Goal: Transaction & Acquisition: Obtain resource

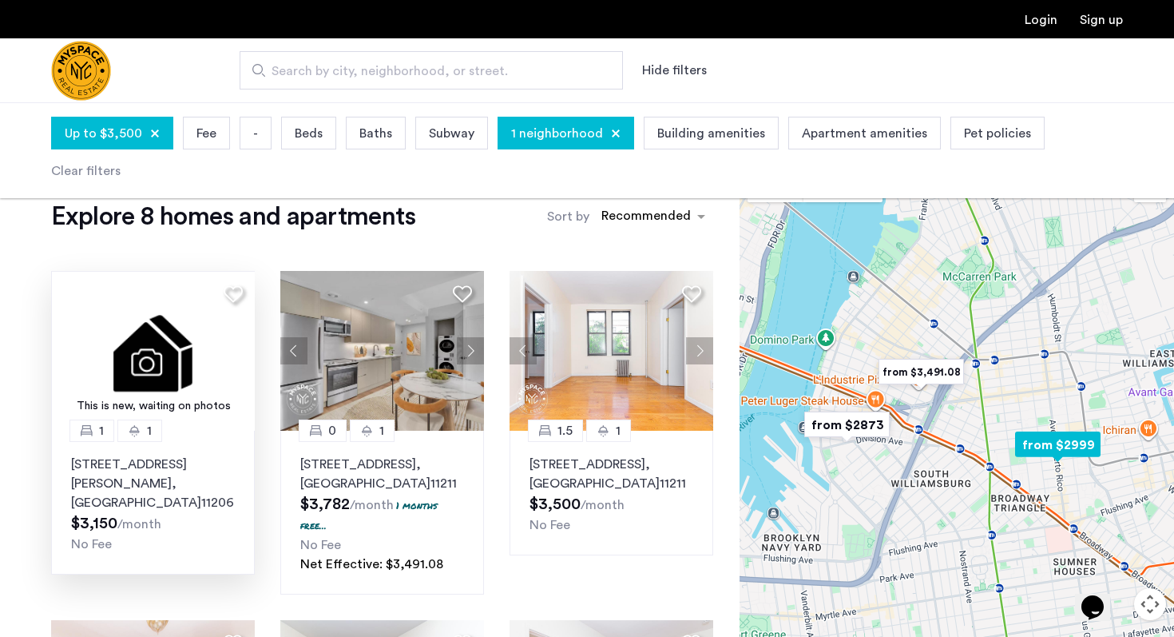
click at [186, 316] on img at bounding box center [153, 351] width 204 height 160
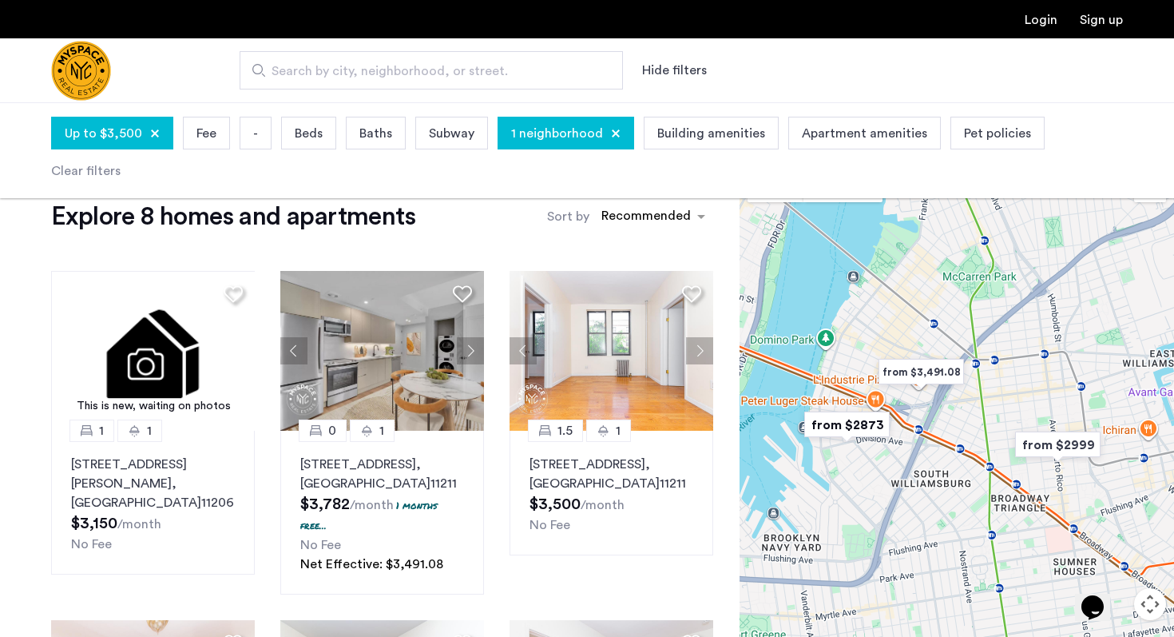
click at [855, 429] on img "from $2873" at bounding box center [847, 425] width 98 height 36
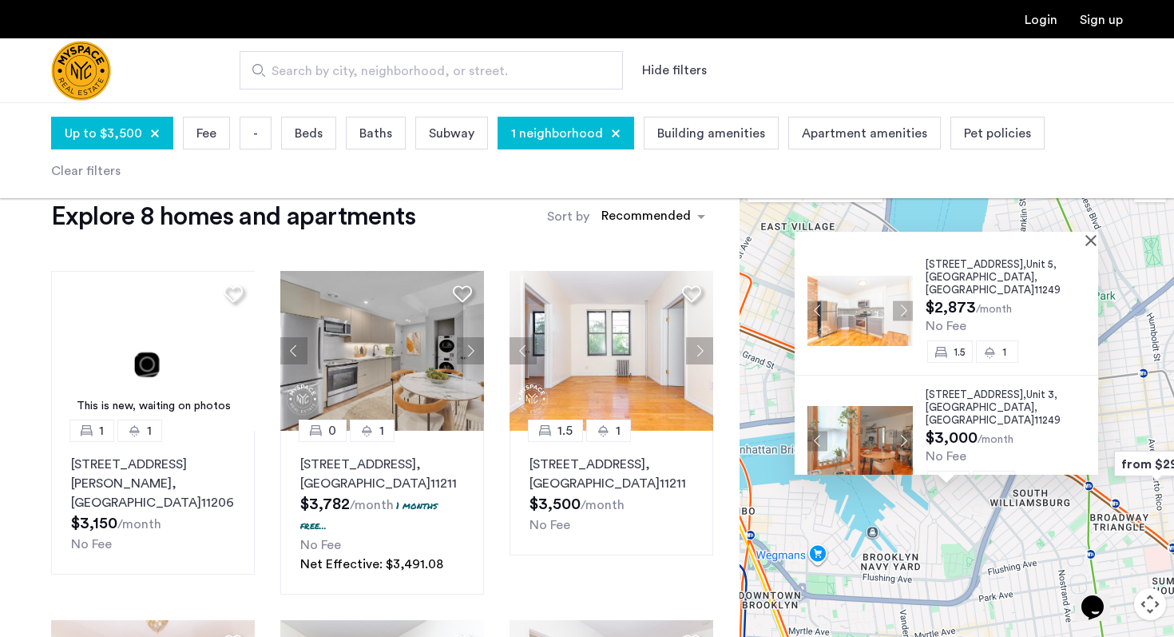
click at [893, 430] on button "Next apartment" at bounding box center [903, 440] width 20 height 20
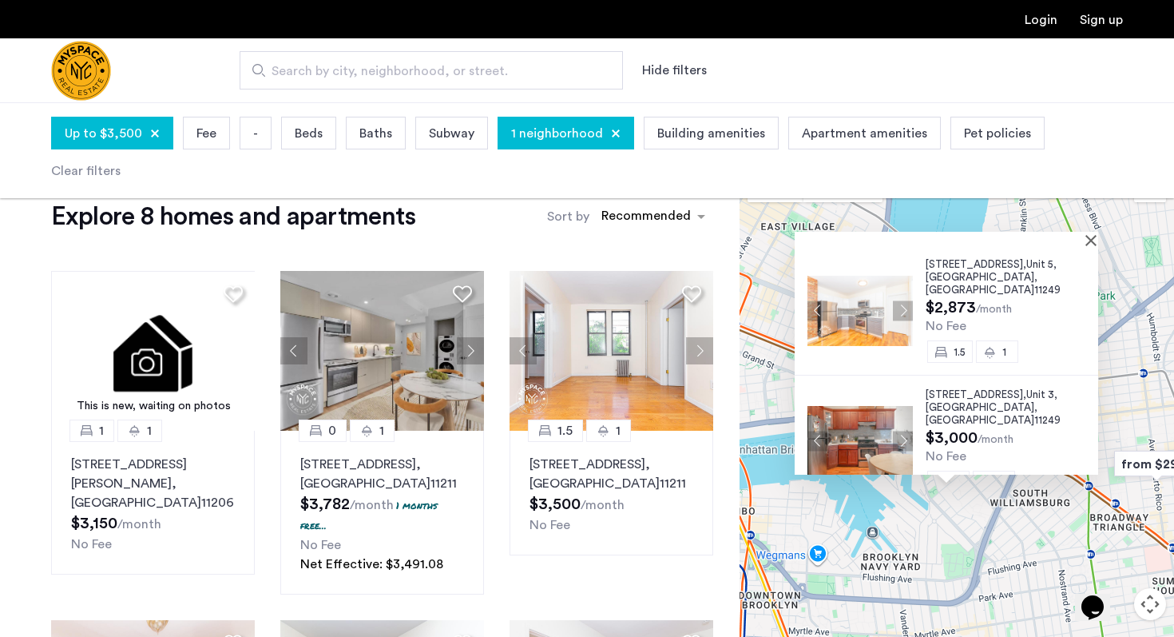
click at [893, 430] on button "Next apartment" at bounding box center [903, 440] width 20 height 20
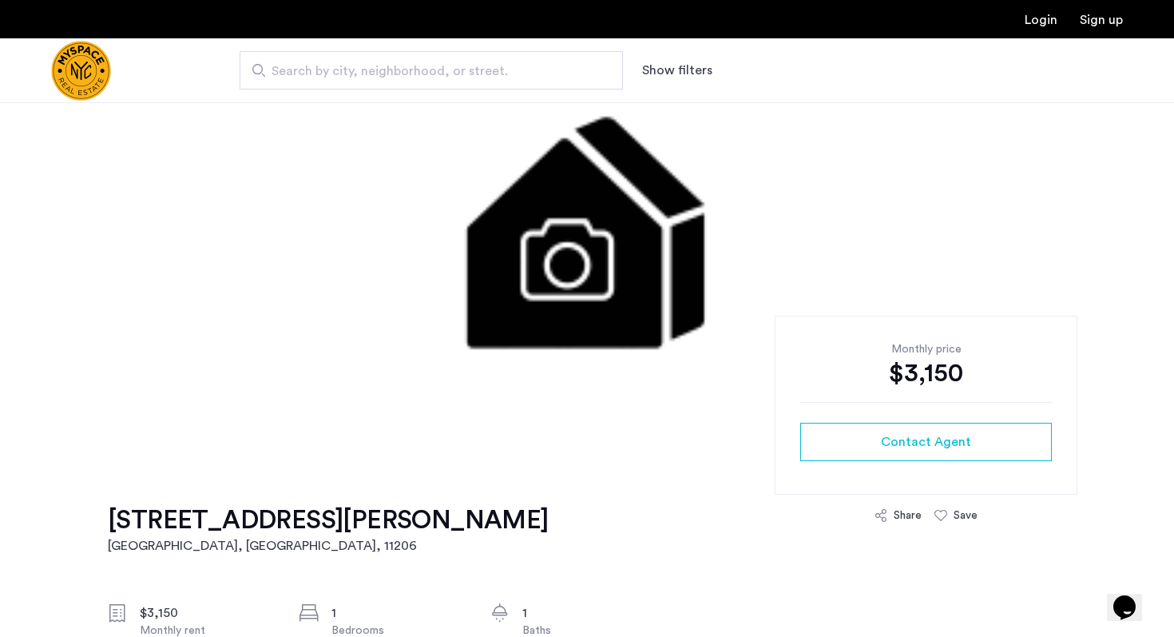
scroll to position [453, 0]
